Goal: Task Accomplishment & Management: Complete application form

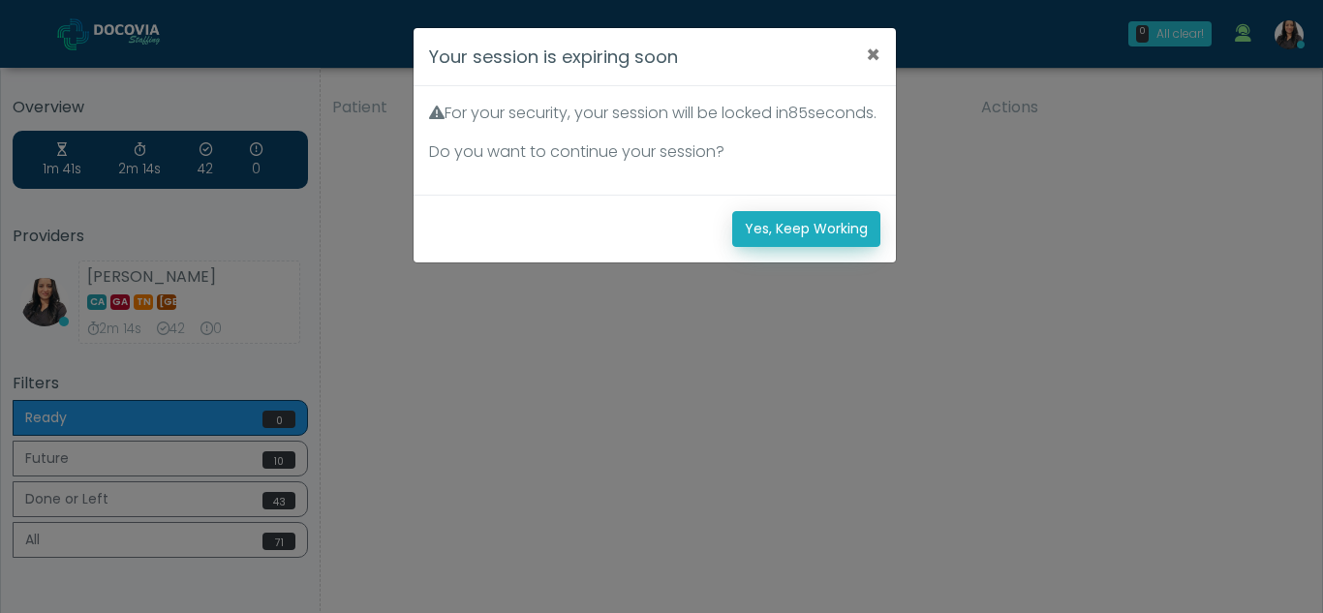
click at [821, 247] on button "Yes, Keep Working" at bounding box center [806, 229] width 148 height 36
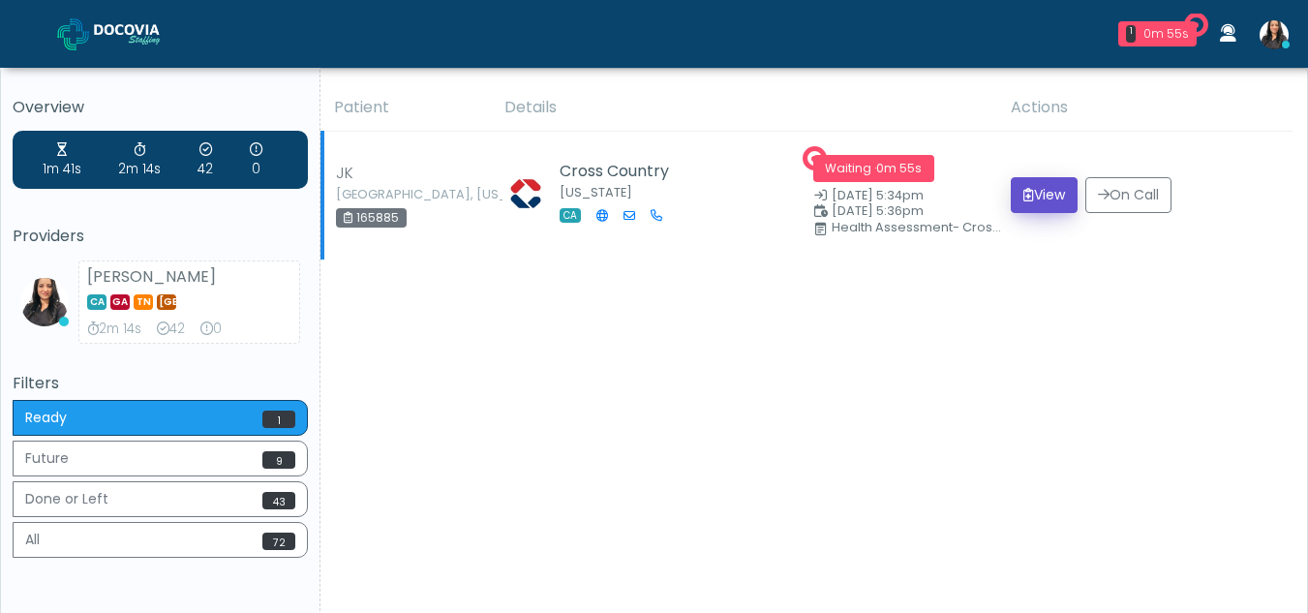
click at [1023, 191] on icon "submit" at bounding box center [1028, 195] width 11 height 14
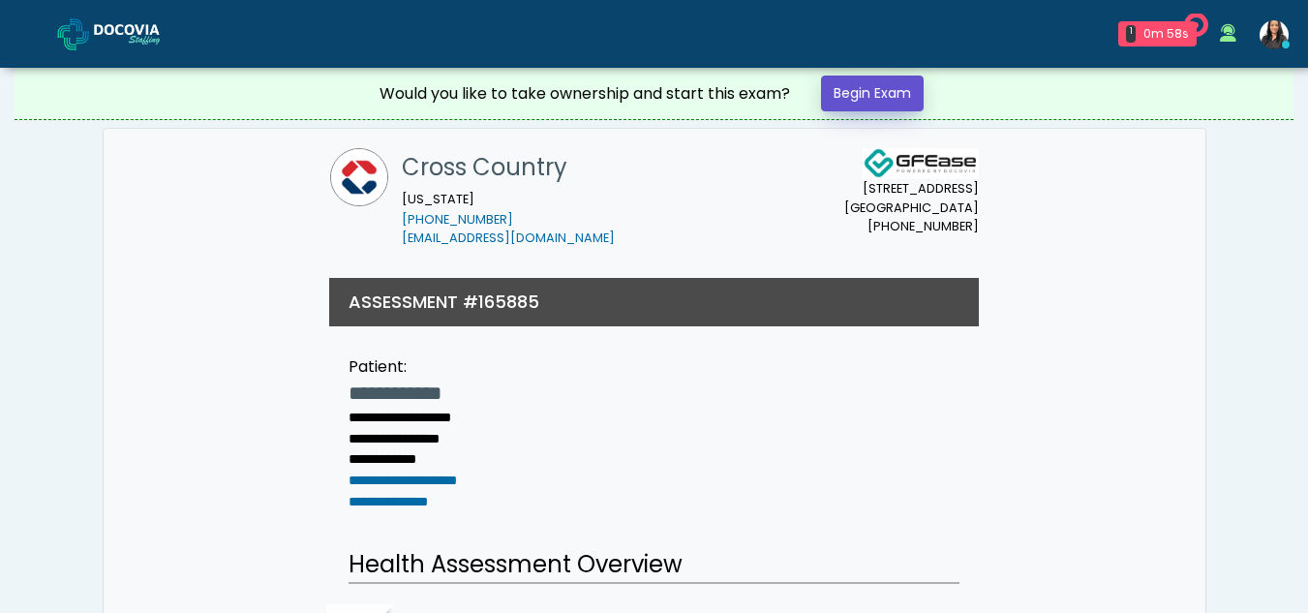
click at [895, 83] on link "Begin Exam" at bounding box center [872, 94] width 103 height 36
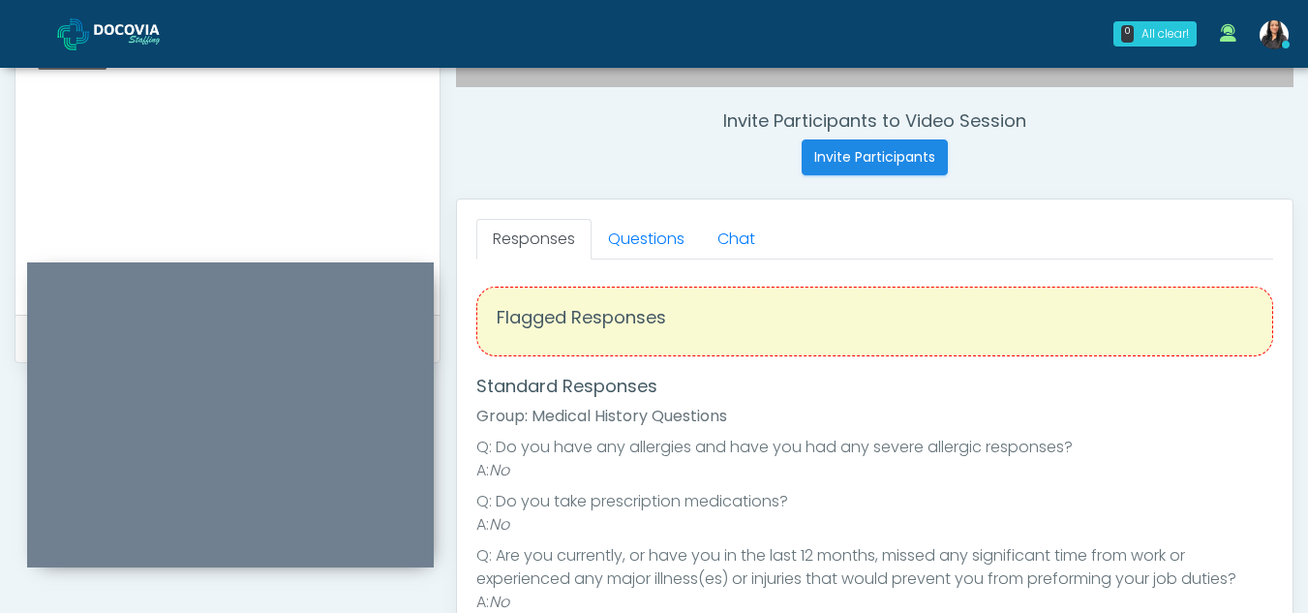
scroll to position [693, 0]
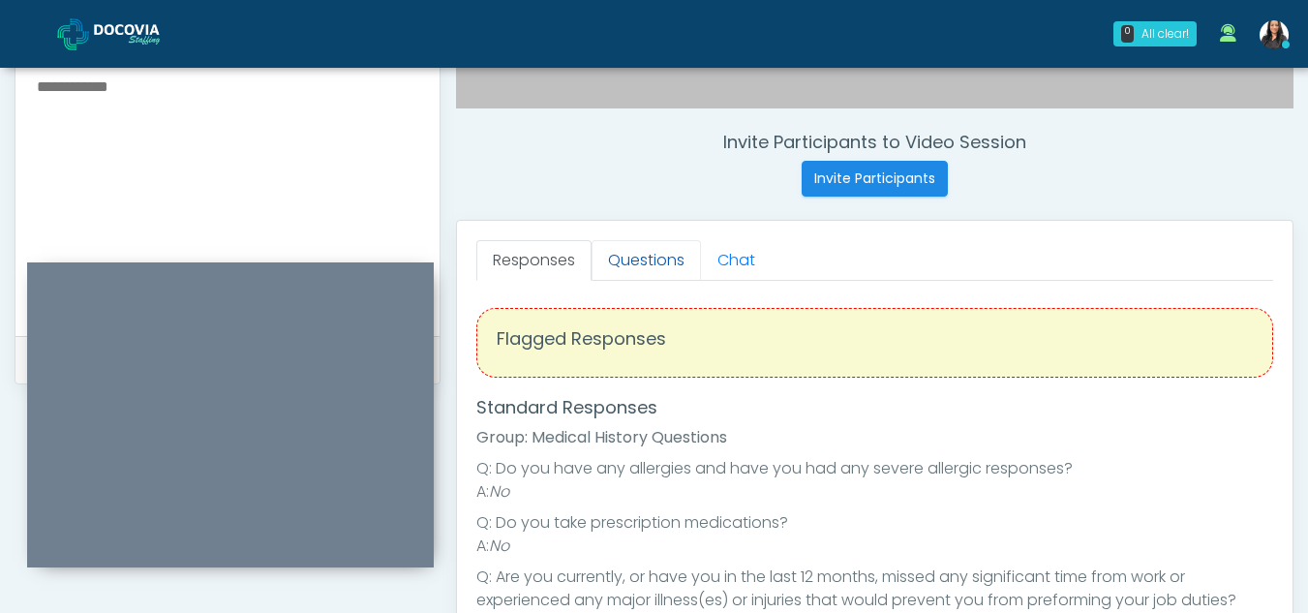
click at [641, 270] on link "Questions" at bounding box center [646, 260] width 109 height 41
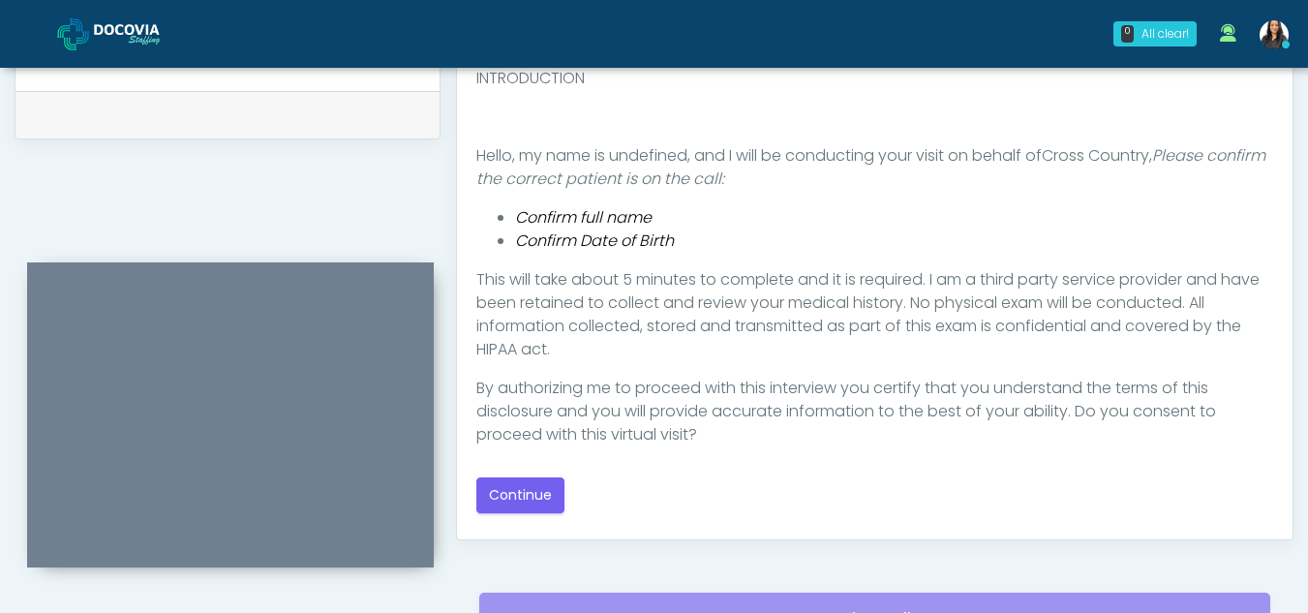
scroll to position [947, 0]
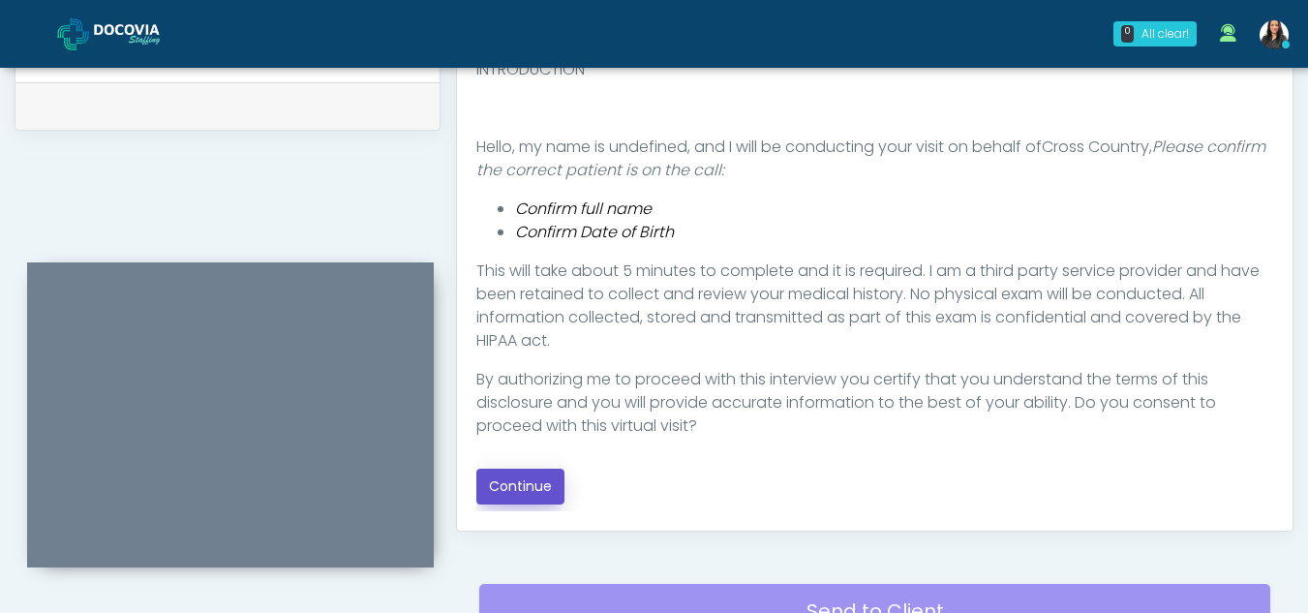
click at [517, 483] on button "Continue" at bounding box center [520, 487] width 88 height 36
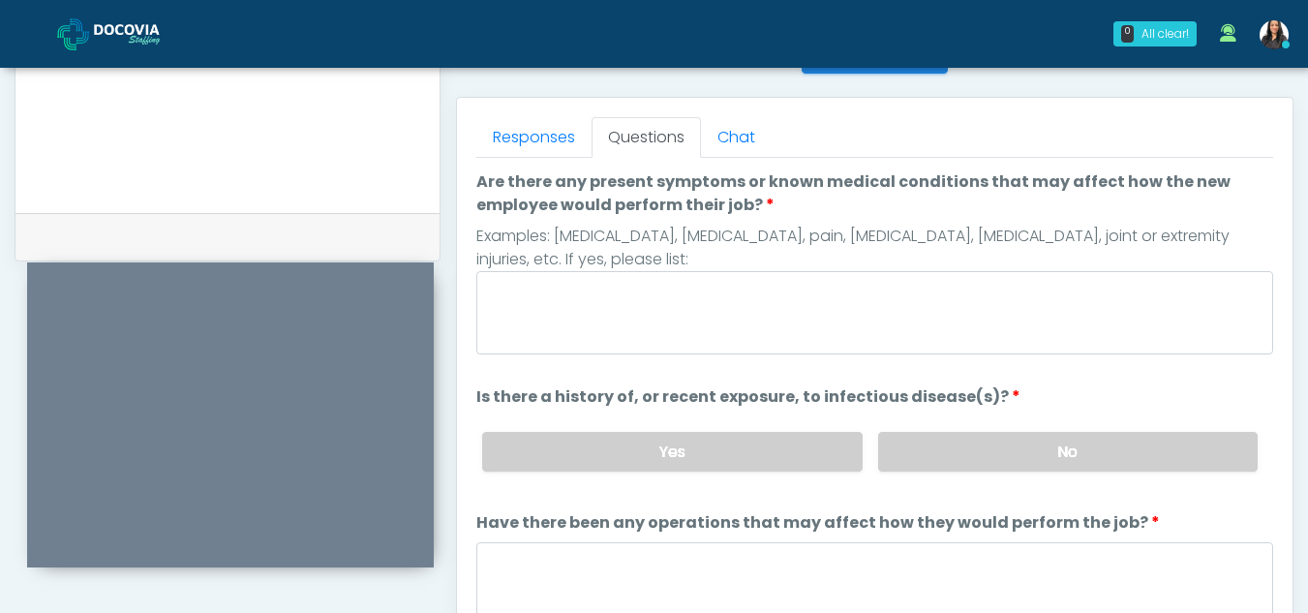
scroll to position [808, 0]
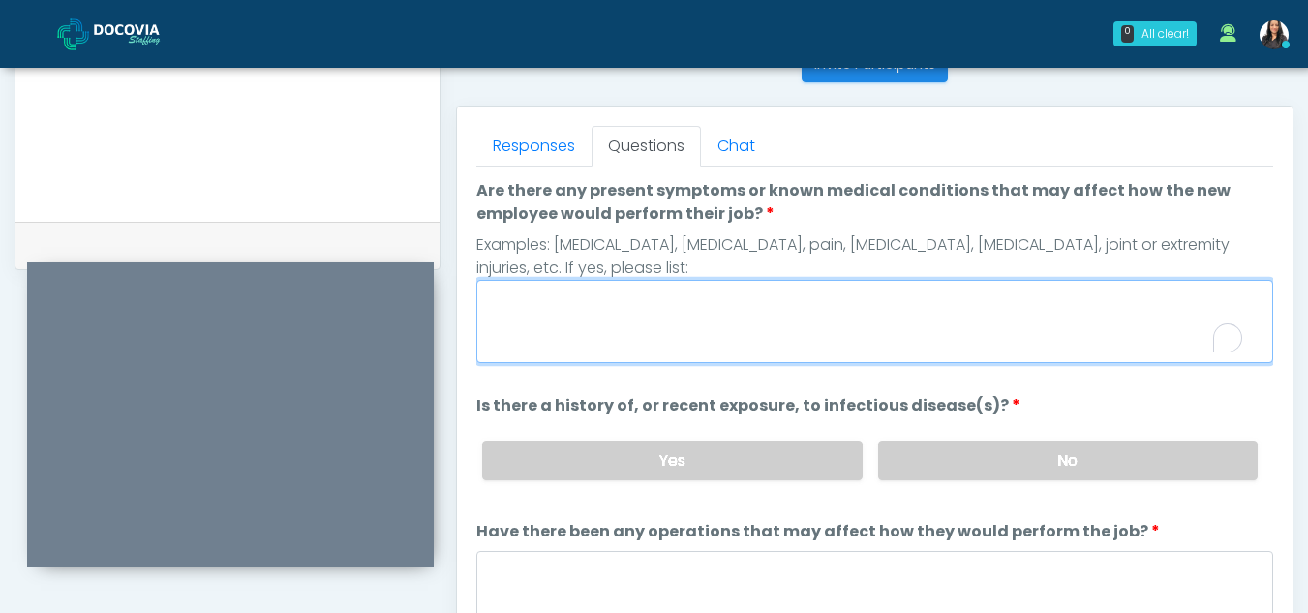
click at [695, 337] on textarea "Are there any present symptoms or known medical conditions that may affect how …" at bounding box center [874, 321] width 797 height 83
type textarea "**"
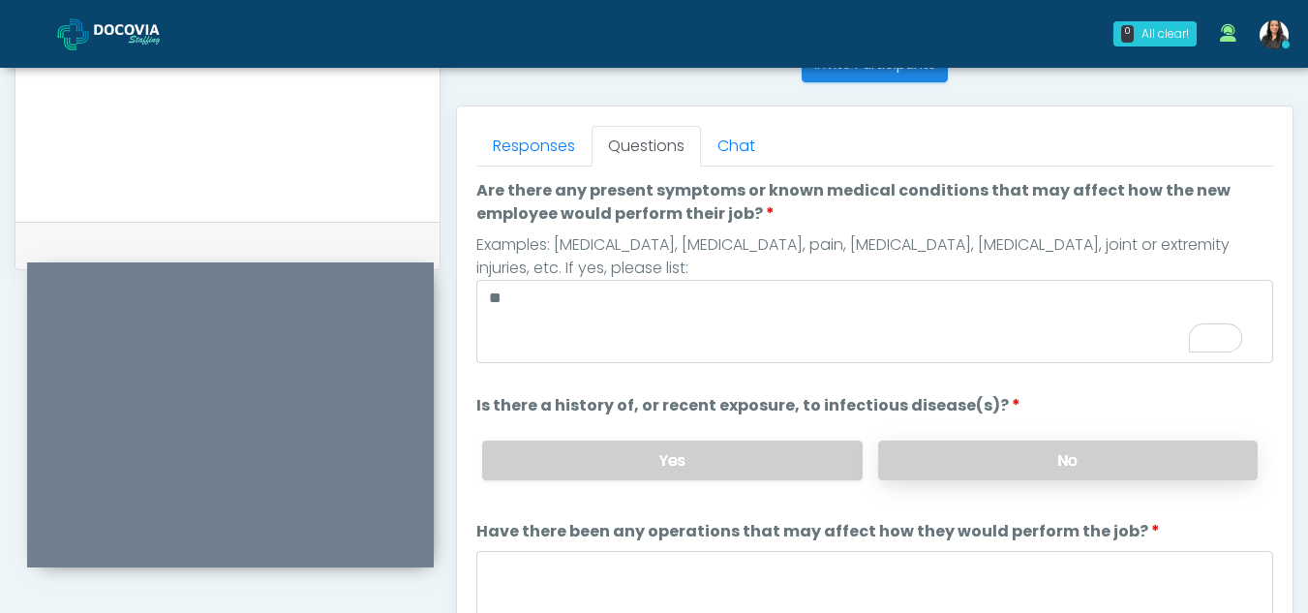
click at [1082, 454] on label "No" at bounding box center [1068, 461] width 380 height 40
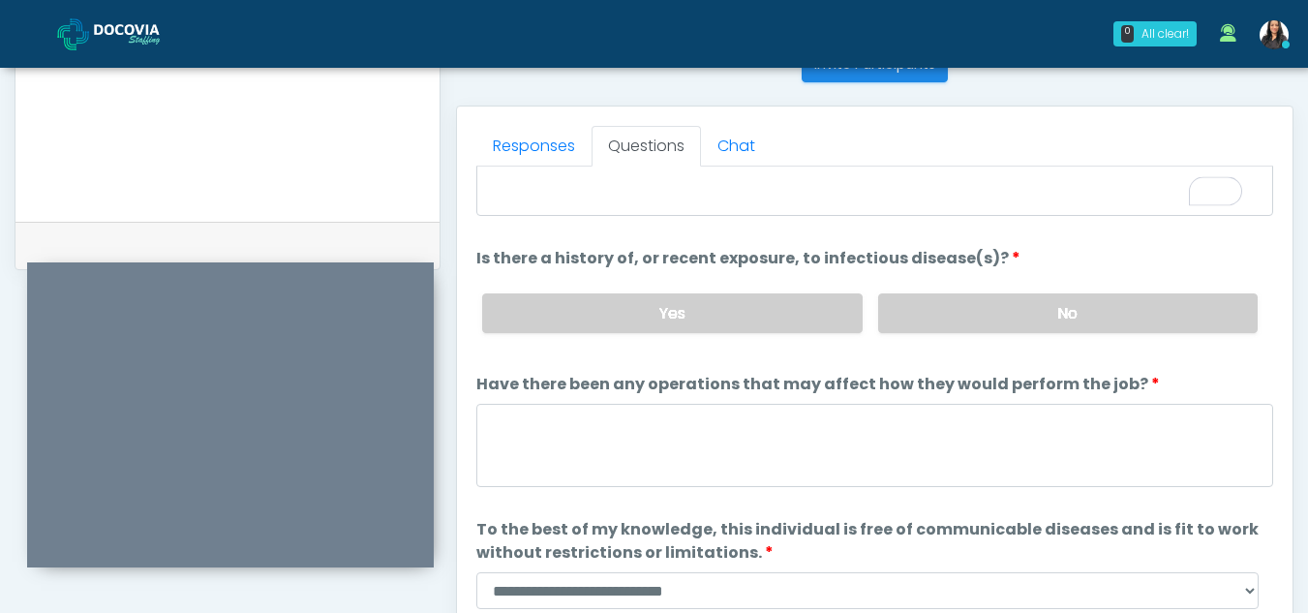
scroll to position [166, 0]
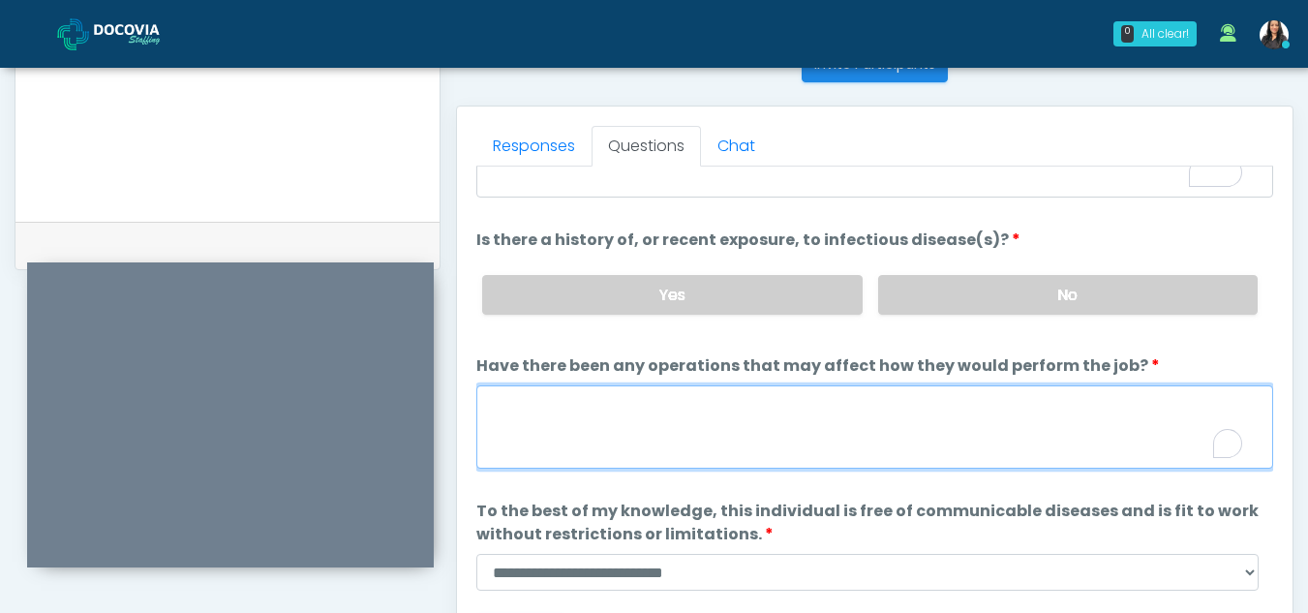
click at [532, 427] on textarea "Have there been any operations that may affect how they would perform the job?" at bounding box center [874, 426] width 797 height 83
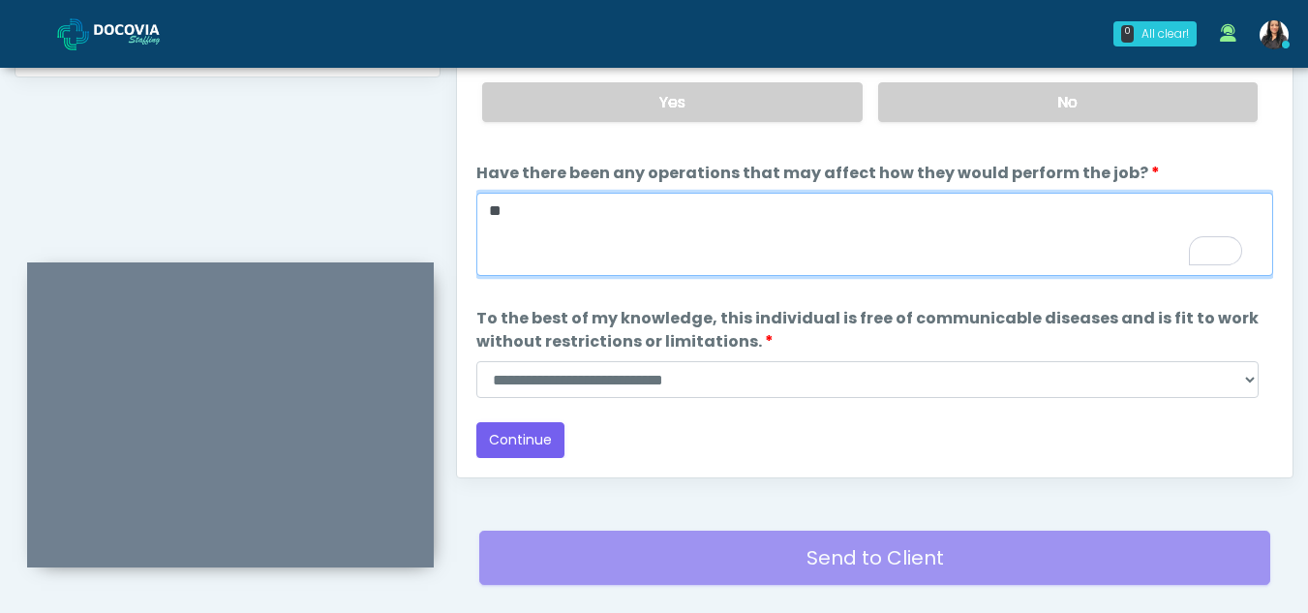
scroll to position [1009, 0]
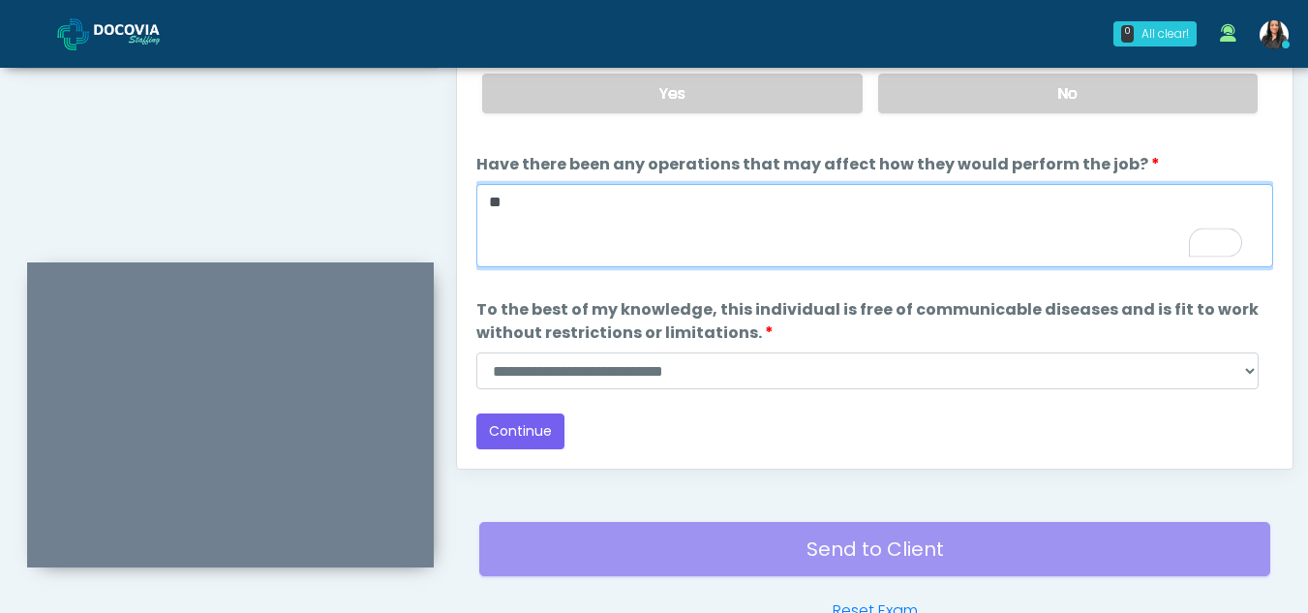
type textarea "**"
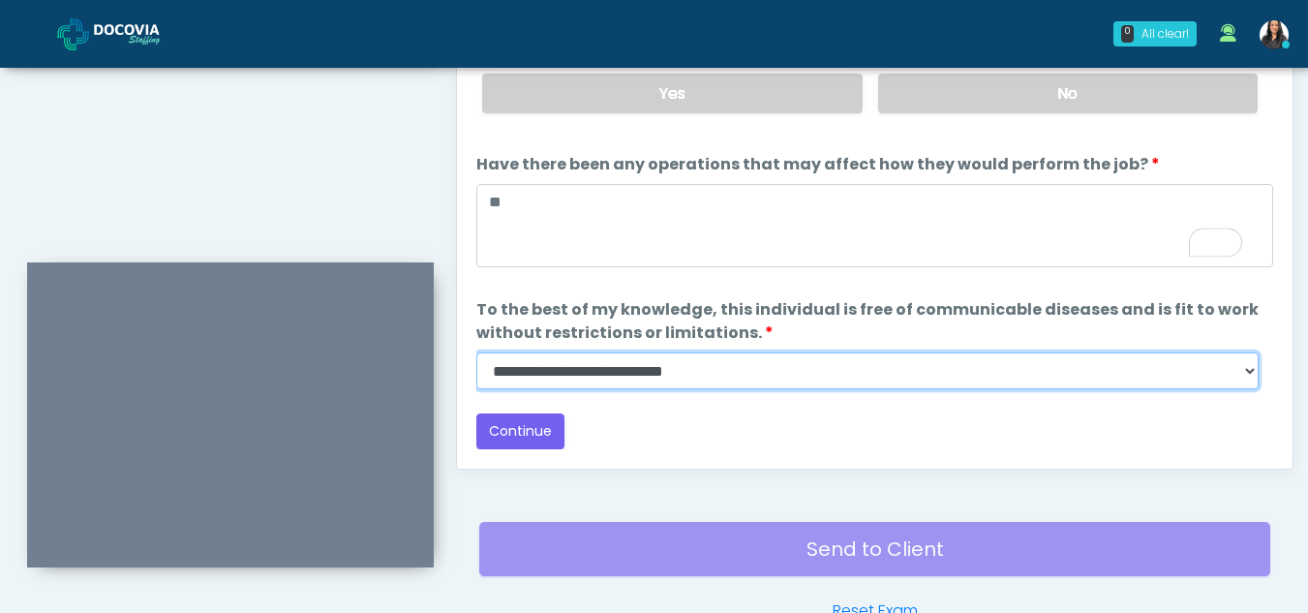
click at [1241, 371] on select "**********" at bounding box center [867, 370] width 782 height 37
select select "******"
click at [476, 352] on select "**********" at bounding box center [867, 370] width 782 height 37
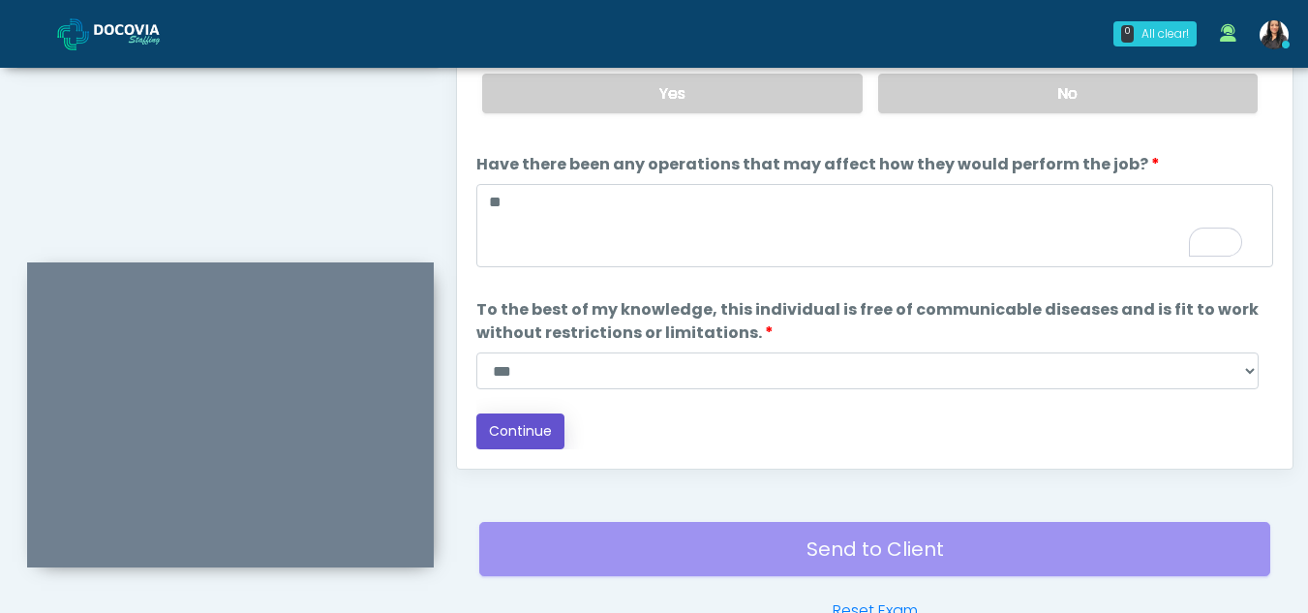
click at [522, 429] on button "Continue" at bounding box center [520, 431] width 88 height 36
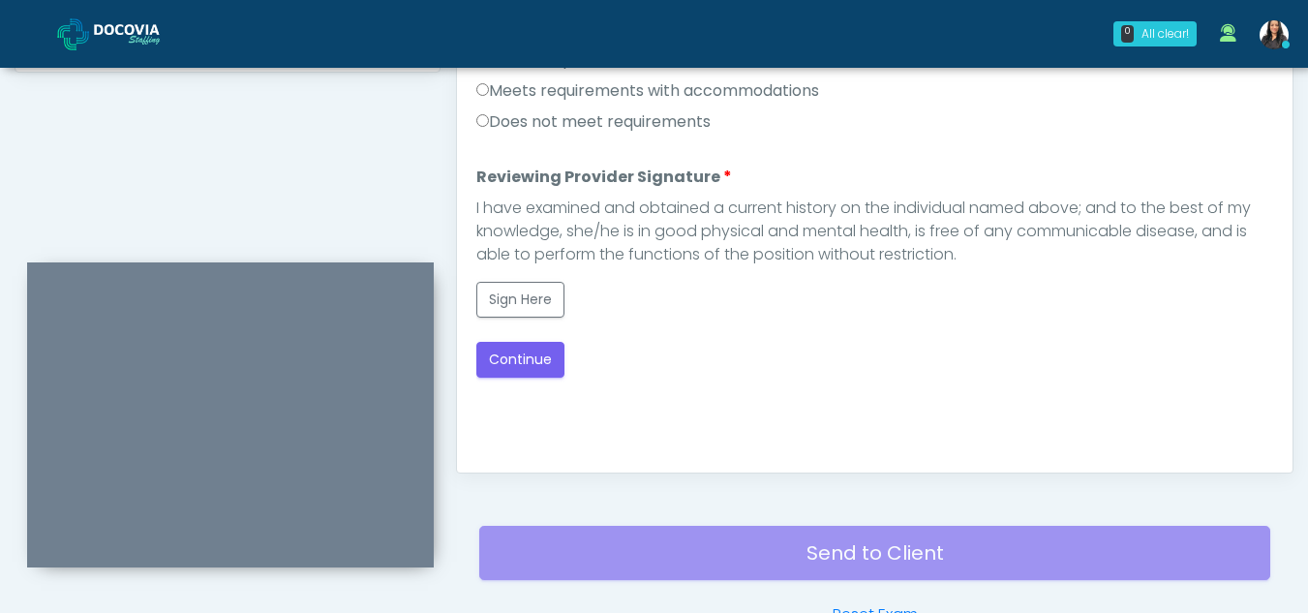
scroll to position [927, 0]
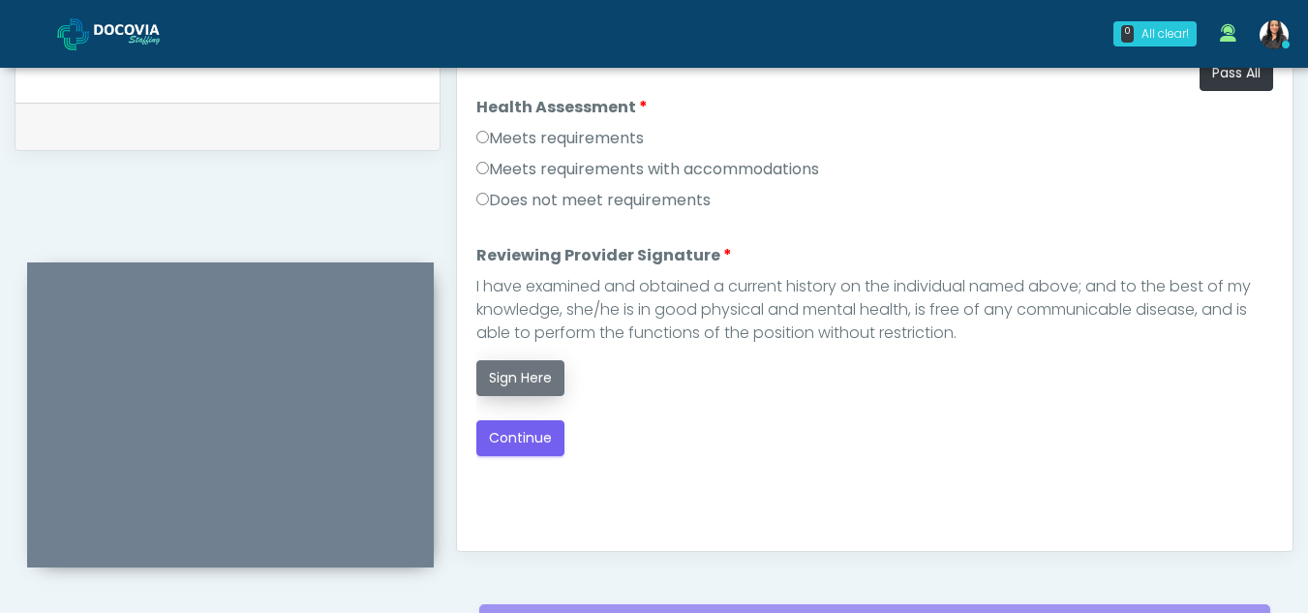
click at [526, 372] on button "Sign Here" at bounding box center [520, 378] width 88 height 36
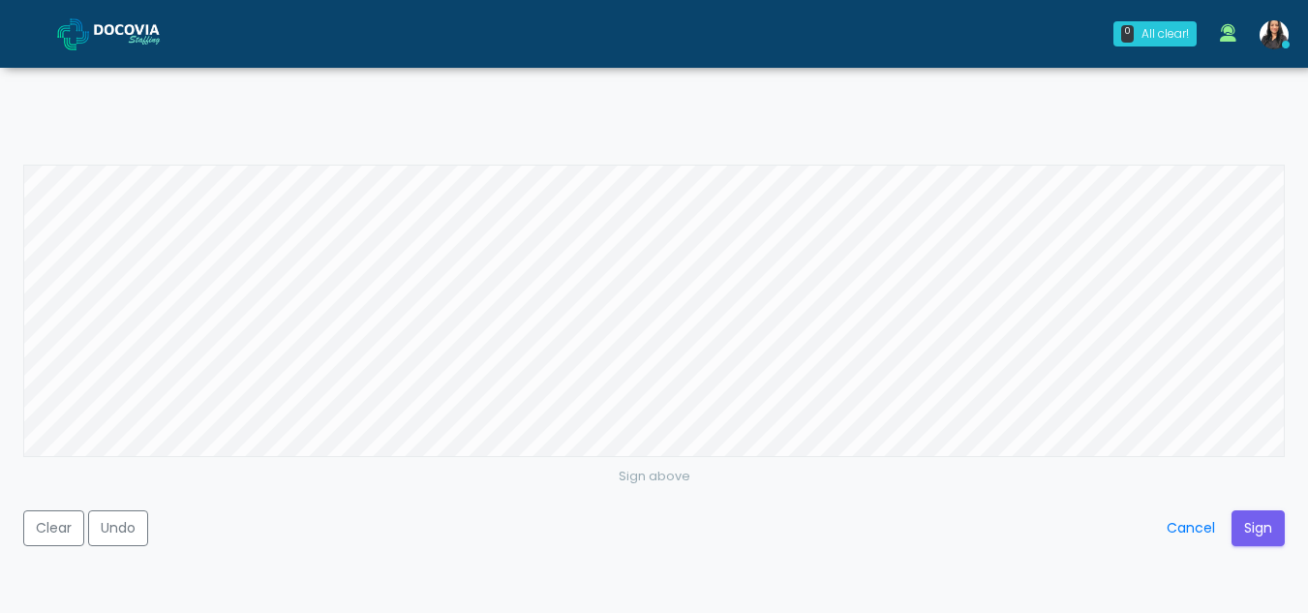
click at [766, 126] on div "Sign above Clear Undo Cancel Sign" at bounding box center [654, 306] width 1308 height 613
click at [77, 521] on button "Clear" at bounding box center [53, 528] width 61 height 36
click at [46, 523] on button "Clear" at bounding box center [53, 528] width 61 height 36
click at [1248, 527] on button "Sign" at bounding box center [1258, 528] width 53 height 36
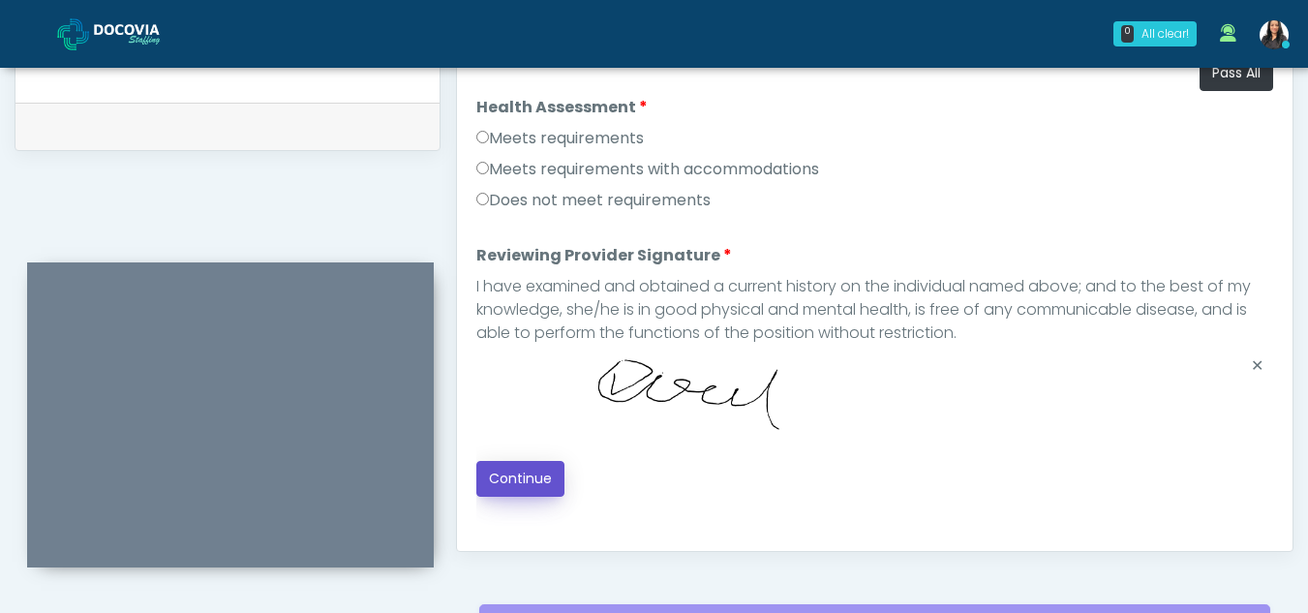
click at [507, 476] on button "Continue" at bounding box center [520, 479] width 88 height 36
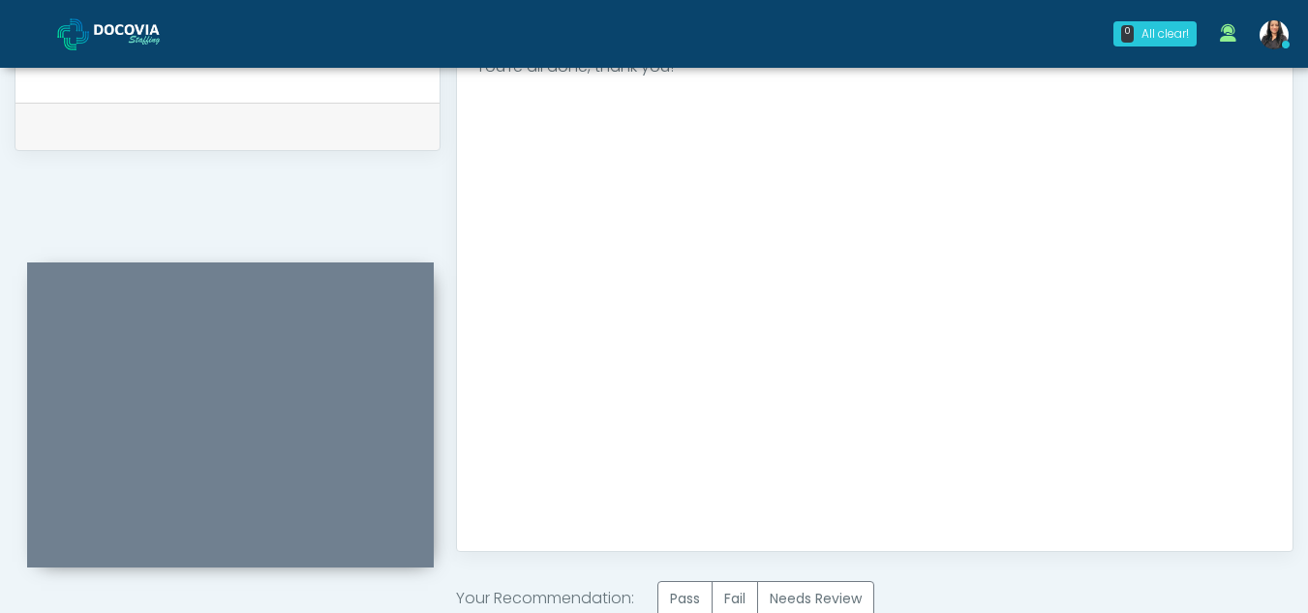
scroll to position [1161, 0]
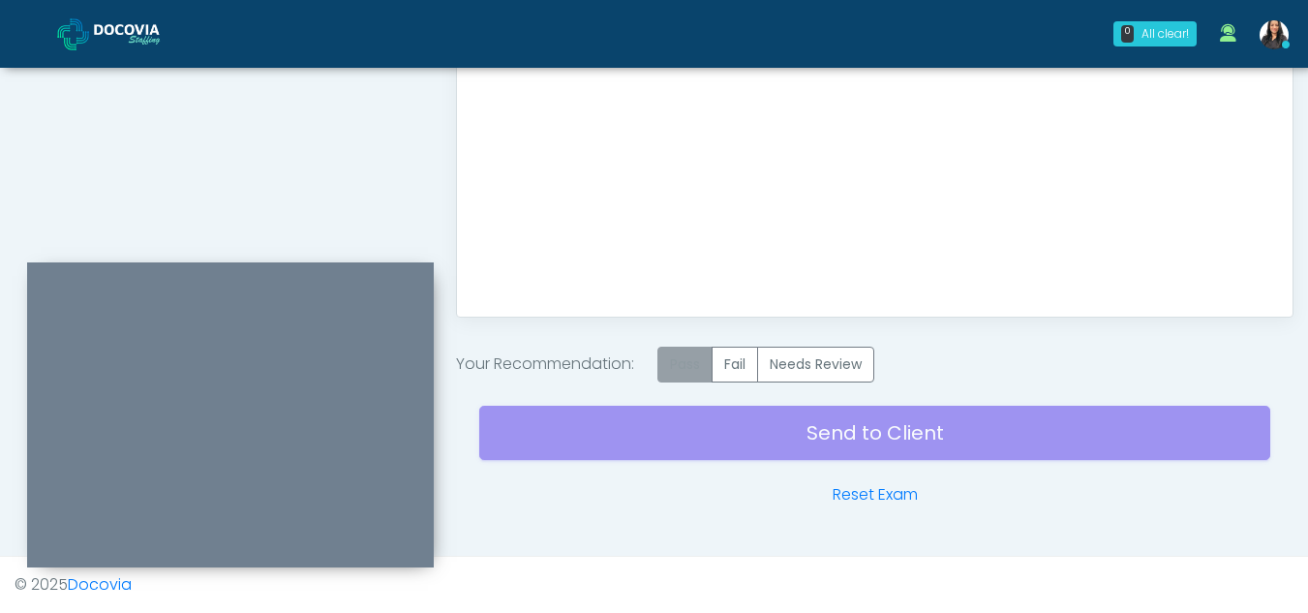
click at [686, 366] on label "Pass" at bounding box center [684, 365] width 55 height 36
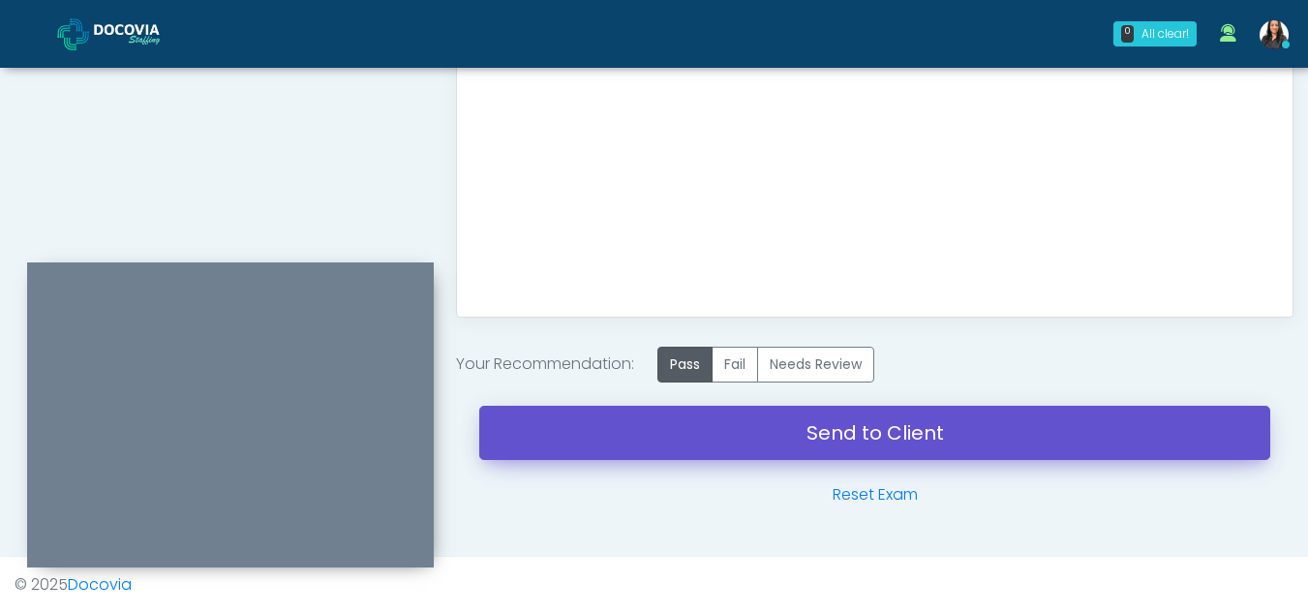
click at [847, 423] on link "Send to Client" at bounding box center [874, 433] width 791 height 54
